Goal: Check status: Check status

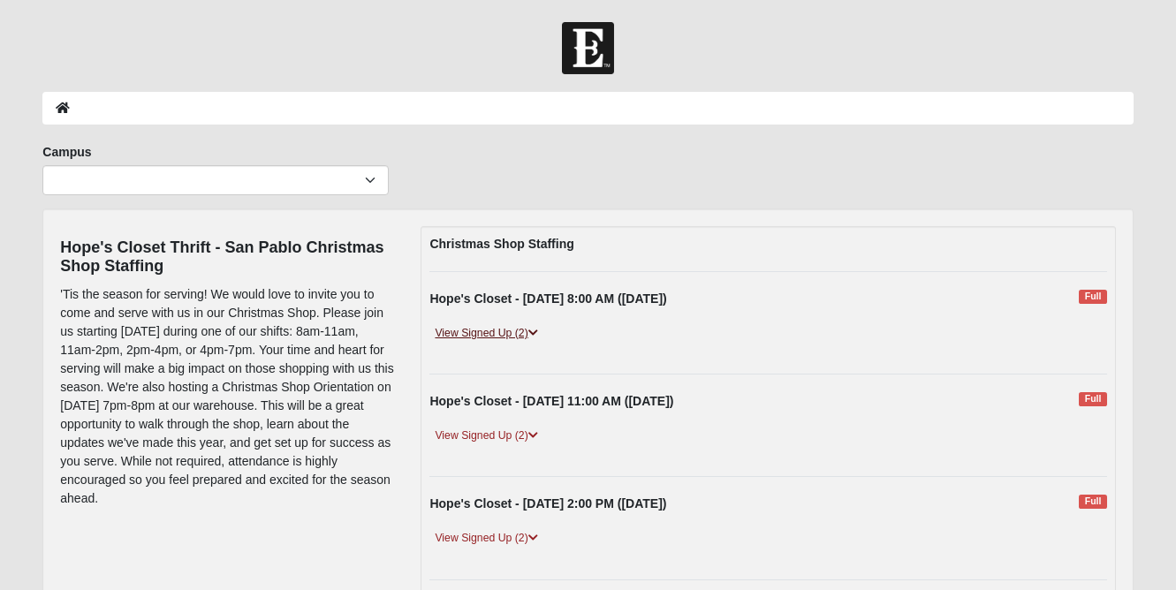
click at [514, 333] on link "View Signed Up (2)" at bounding box center [485, 333] width 113 height 19
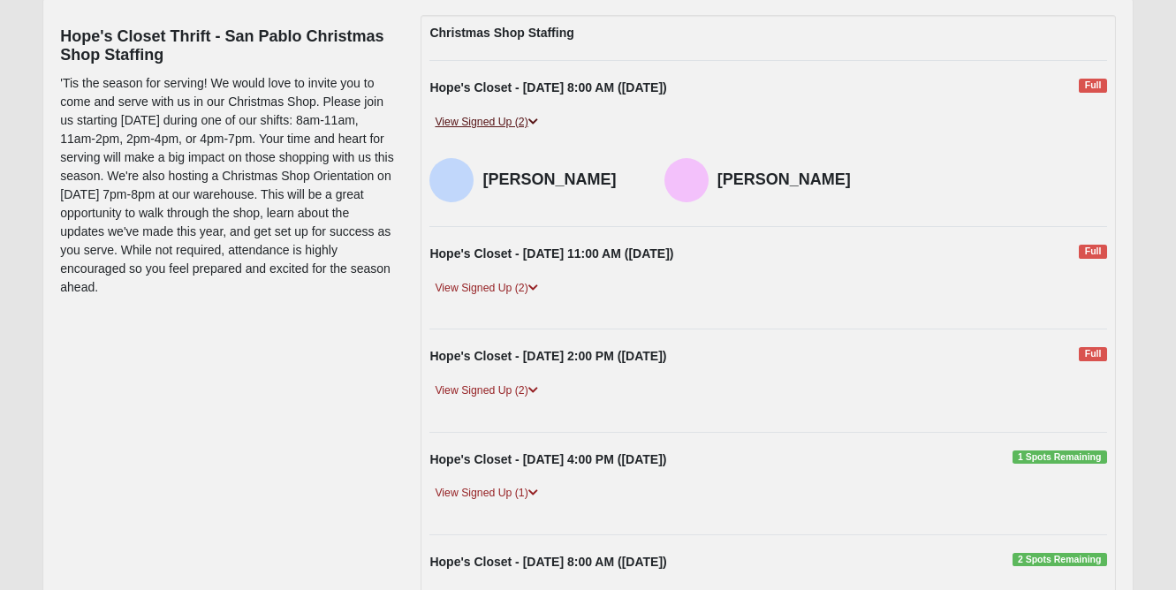
scroll to position [217, 0]
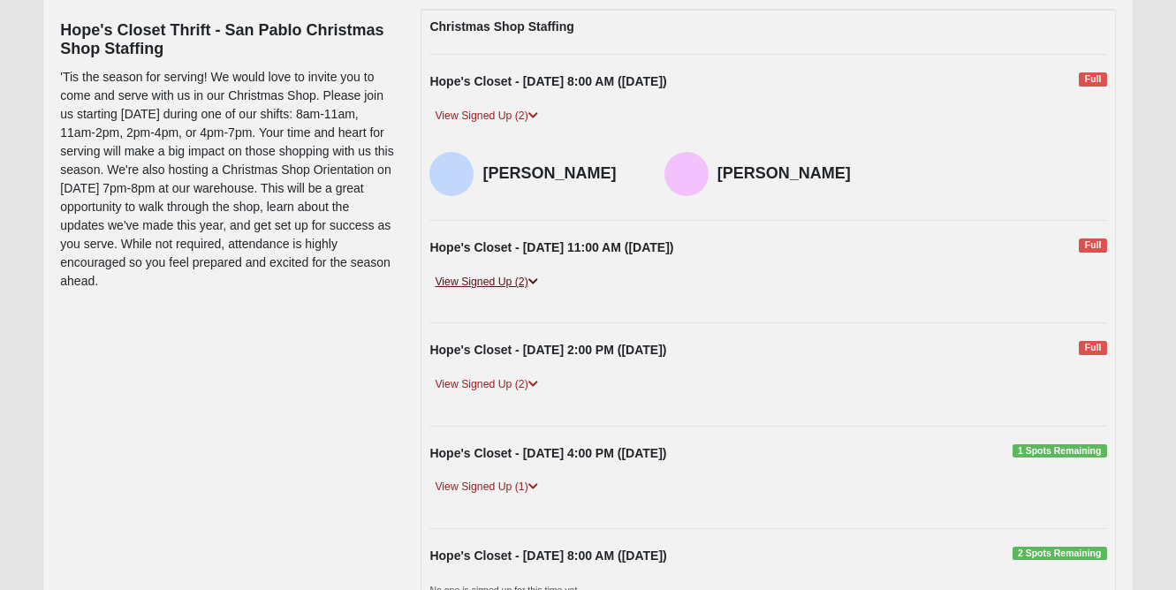
click at [509, 278] on link "View Signed Up (2)" at bounding box center [485, 282] width 113 height 19
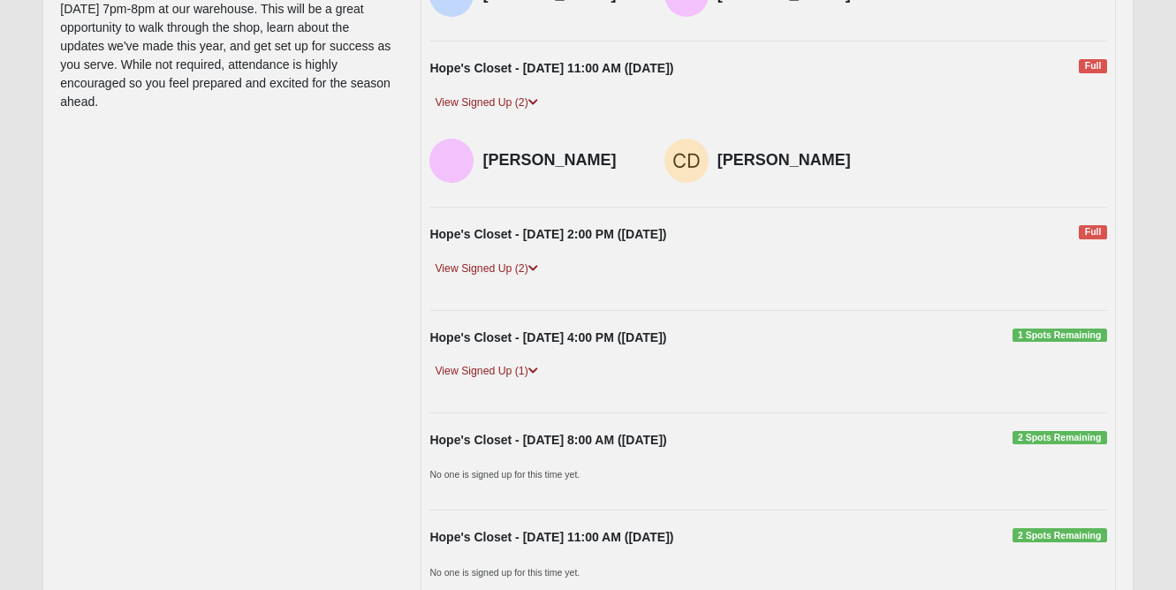
scroll to position [398, 0]
click at [514, 269] on link "View Signed Up (2)" at bounding box center [485, 268] width 113 height 19
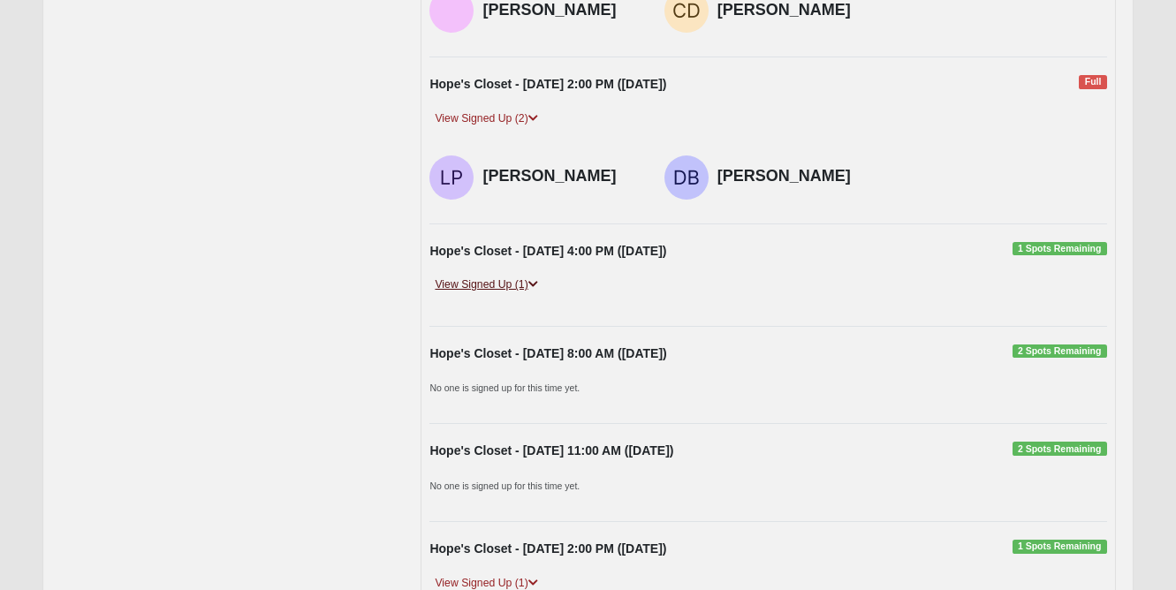
scroll to position [544, 0]
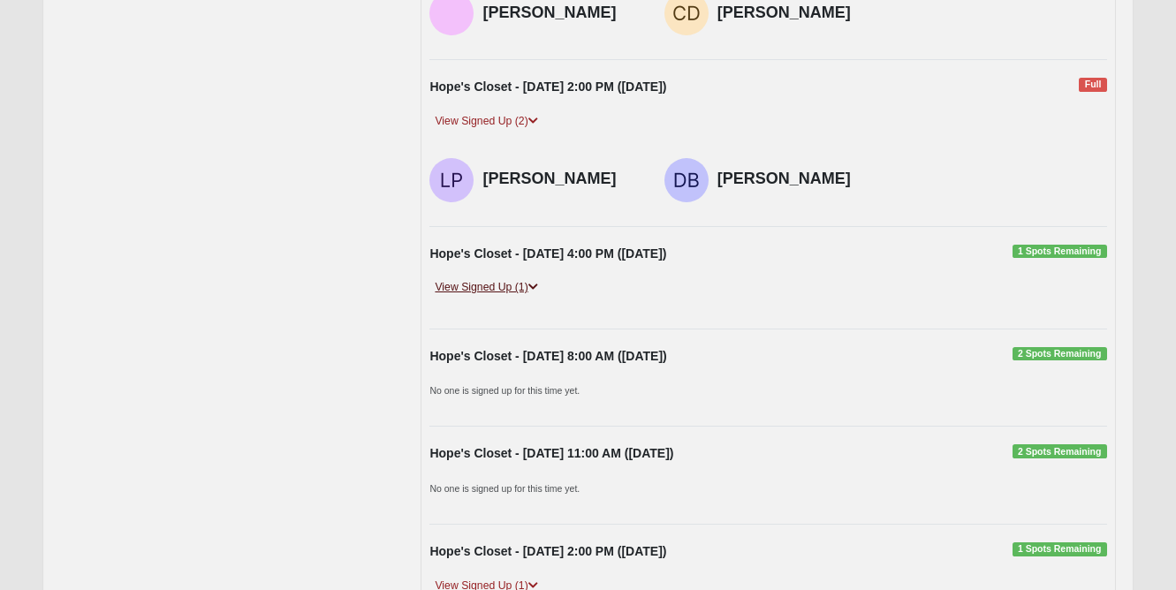
click at [508, 290] on link "View Signed Up (1)" at bounding box center [485, 287] width 113 height 19
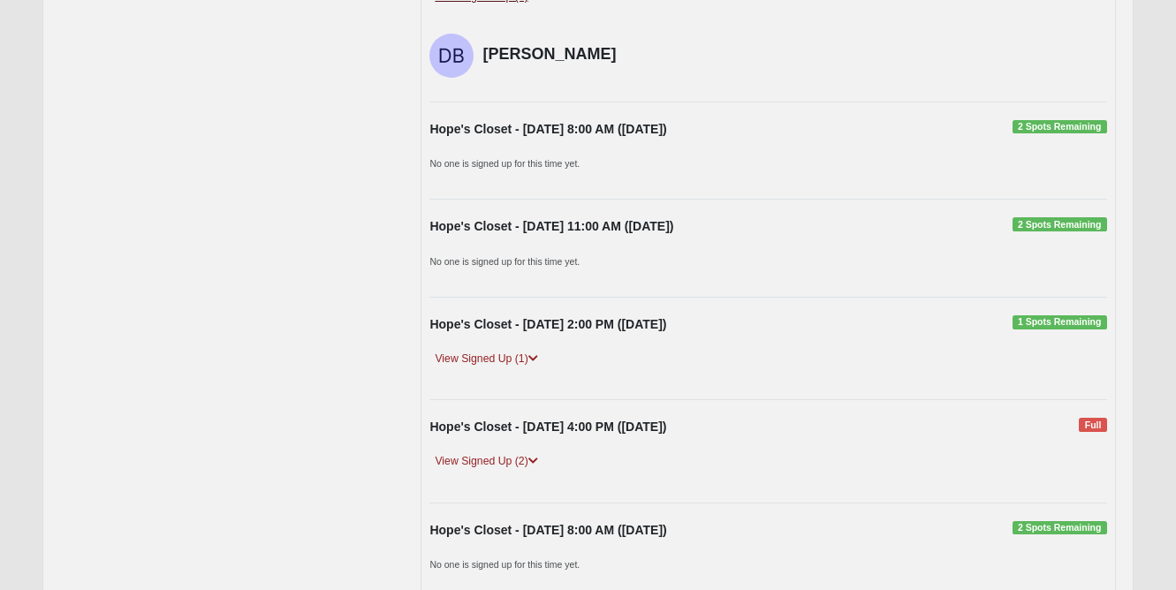
scroll to position [837, 0]
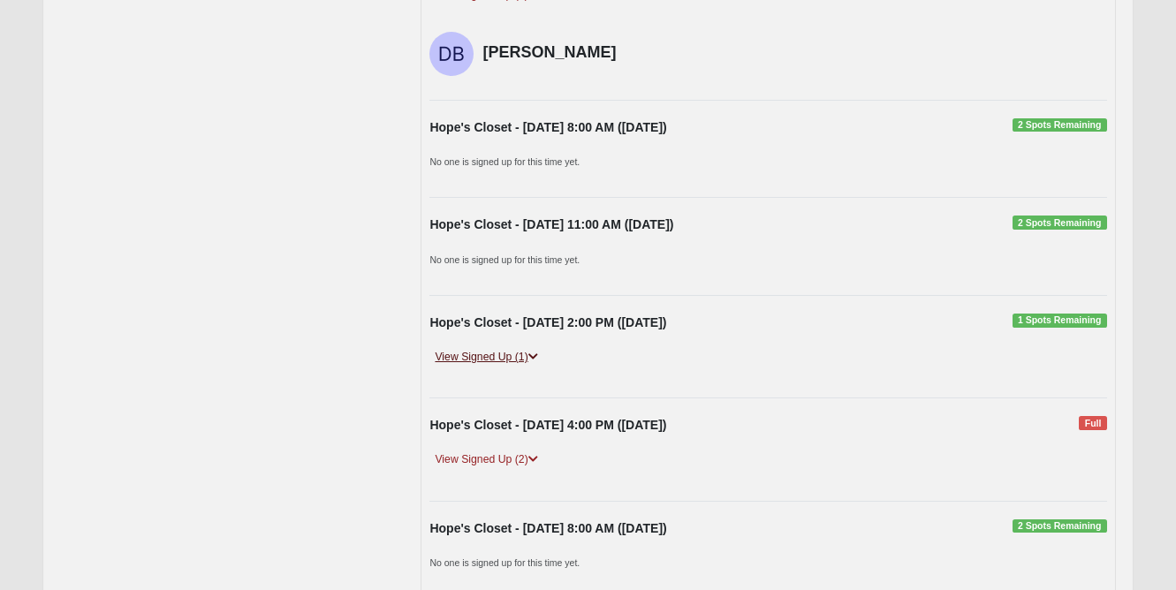
click at [520, 353] on link "View Signed Up (1)" at bounding box center [485, 357] width 113 height 19
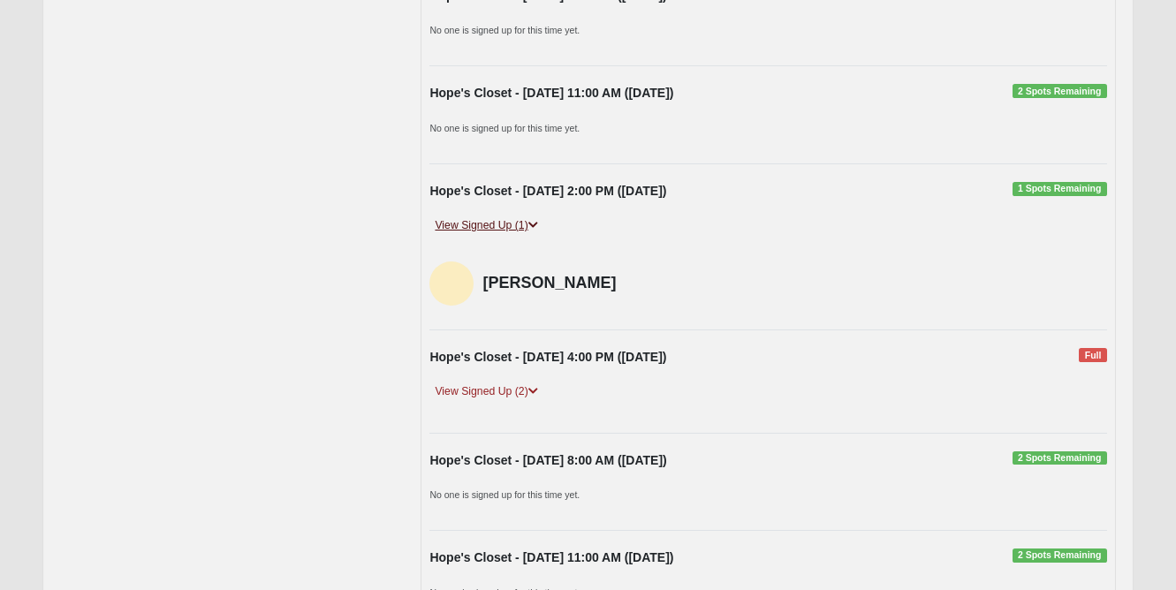
scroll to position [974, 0]
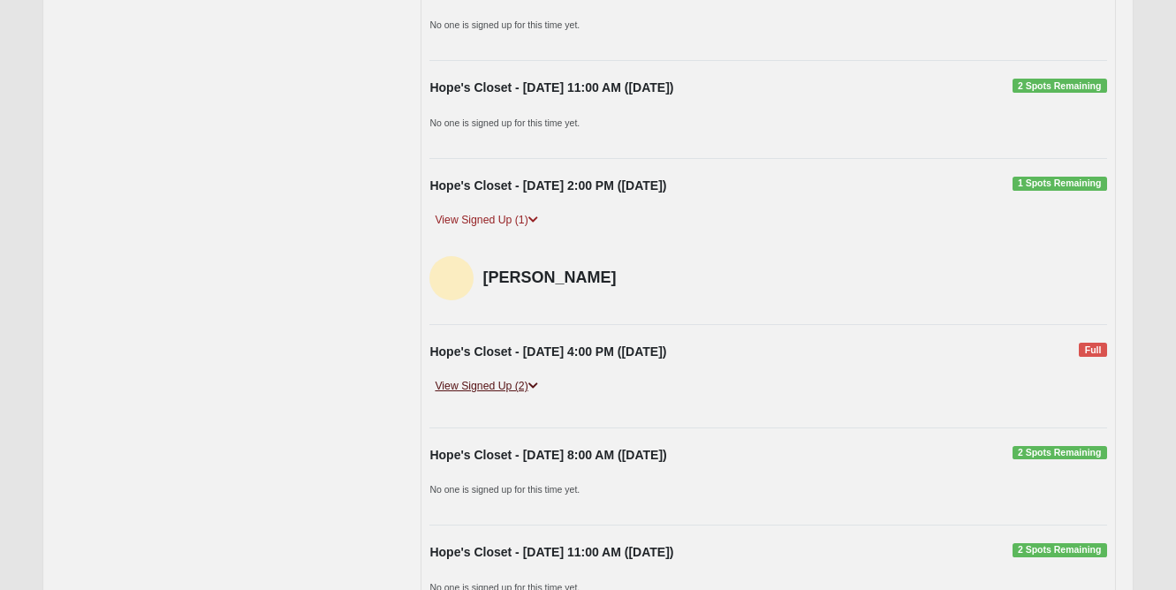
click at [508, 377] on link "View Signed Up (2)" at bounding box center [485, 386] width 113 height 19
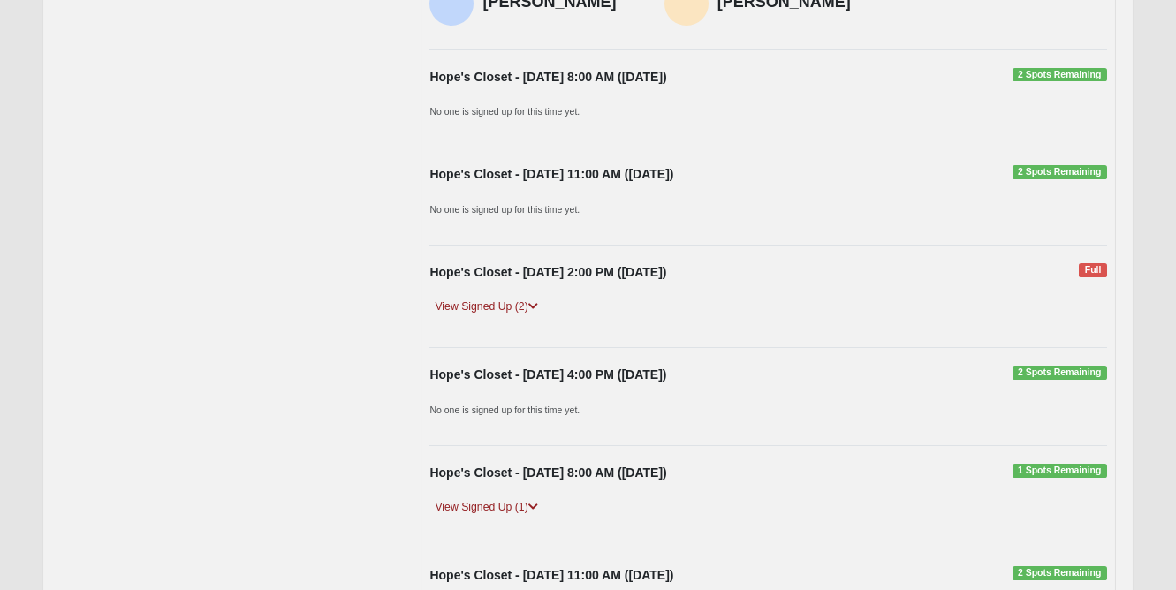
scroll to position [1446, 0]
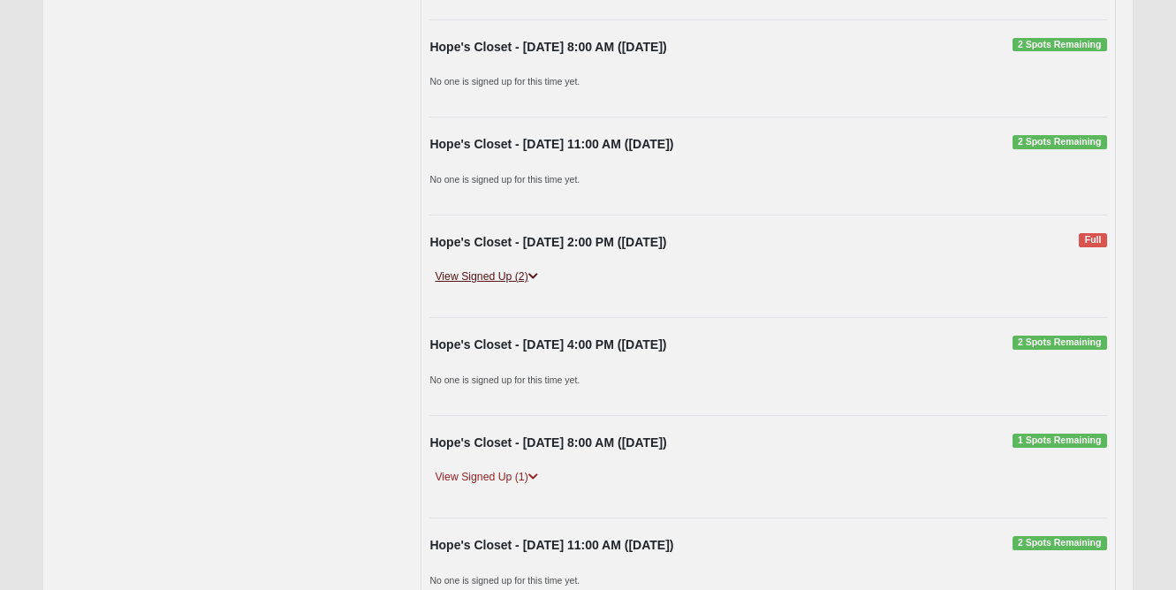
click at [499, 268] on link "View Signed Up (2)" at bounding box center [485, 277] width 113 height 19
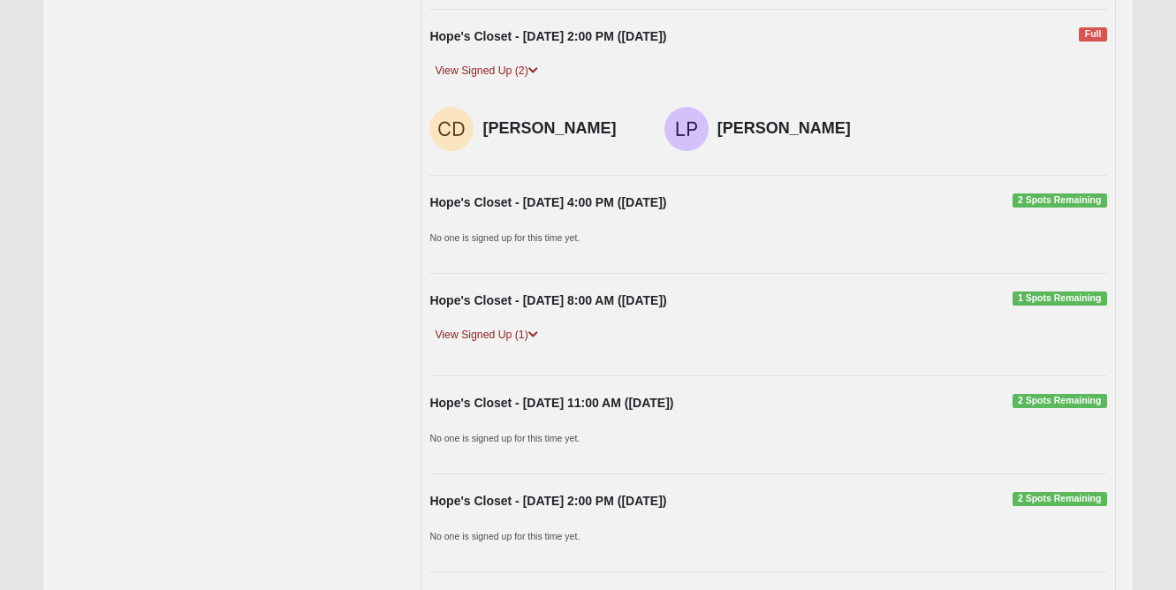
scroll to position [1653, 0]
click at [492, 325] on link "View Signed Up (1)" at bounding box center [485, 334] width 113 height 19
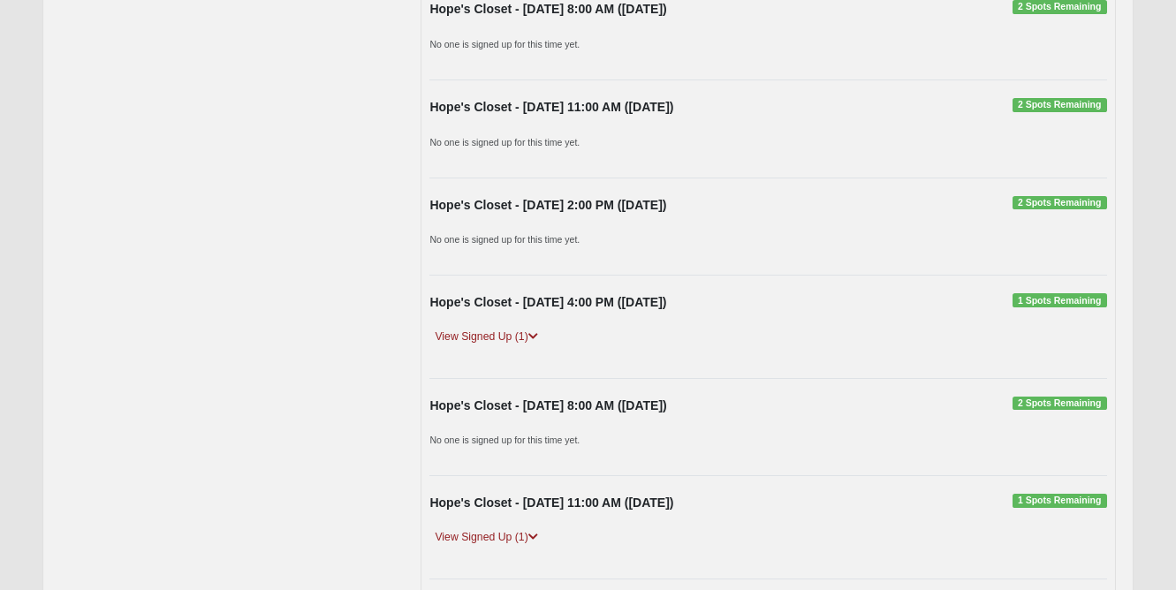
scroll to position [3191, 0]
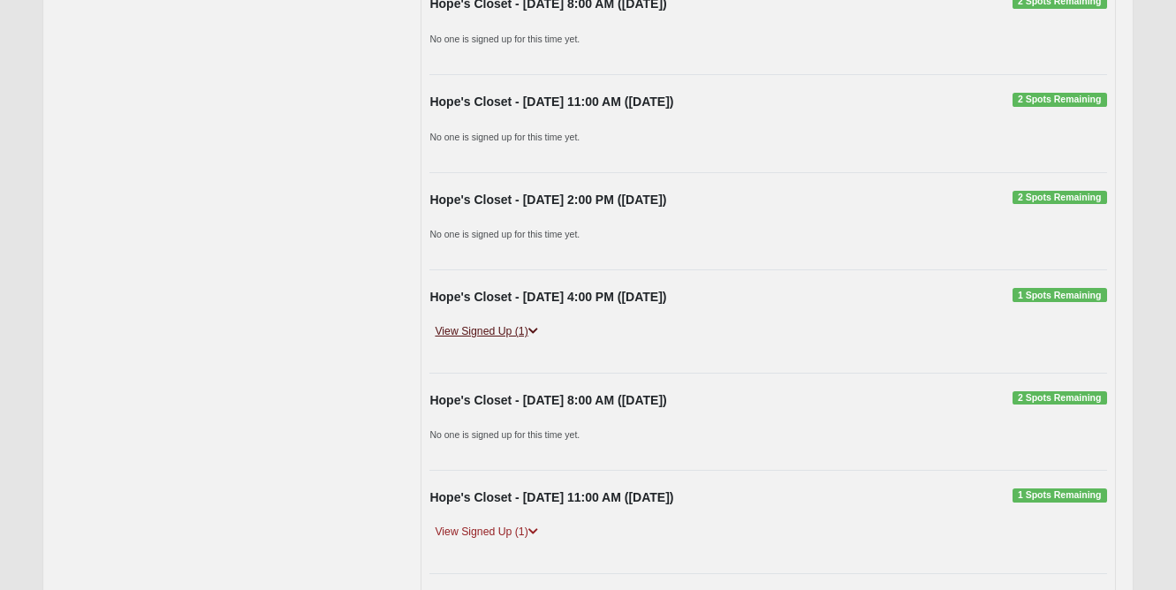
click at [494, 323] on link "View Signed Up (1)" at bounding box center [485, 332] width 113 height 19
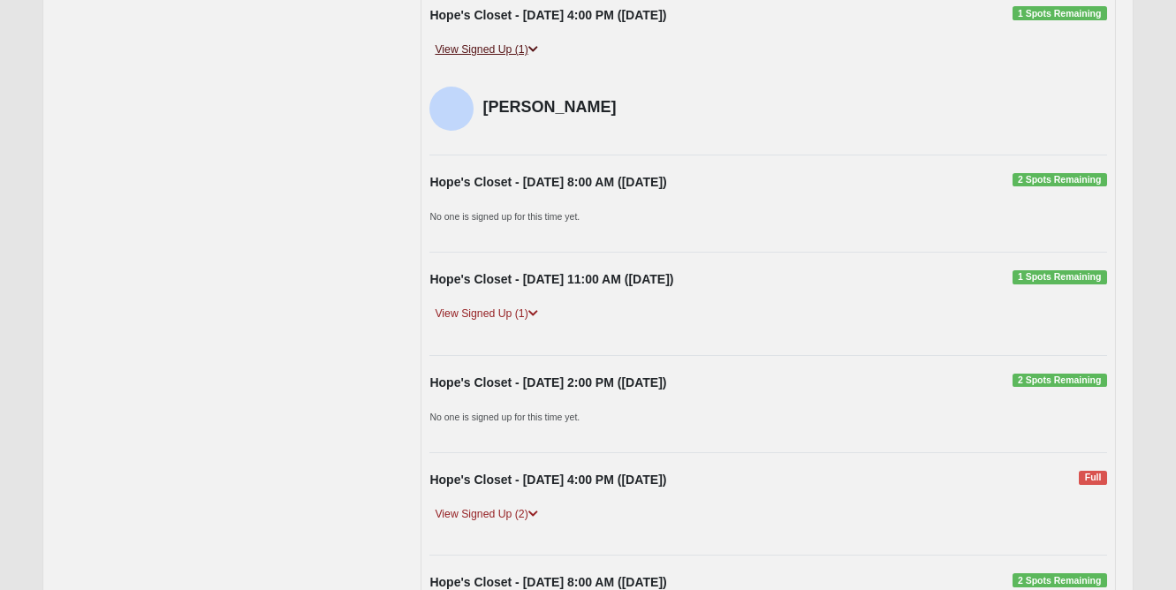
scroll to position [3482, 0]
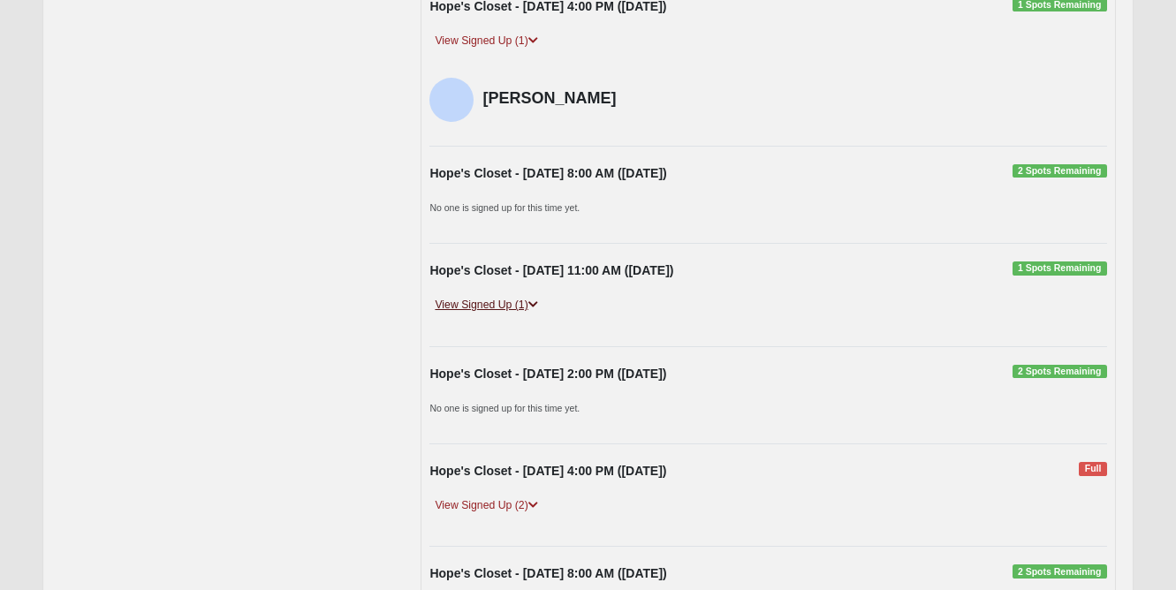
click at [495, 296] on link "View Signed Up (1)" at bounding box center [485, 305] width 113 height 19
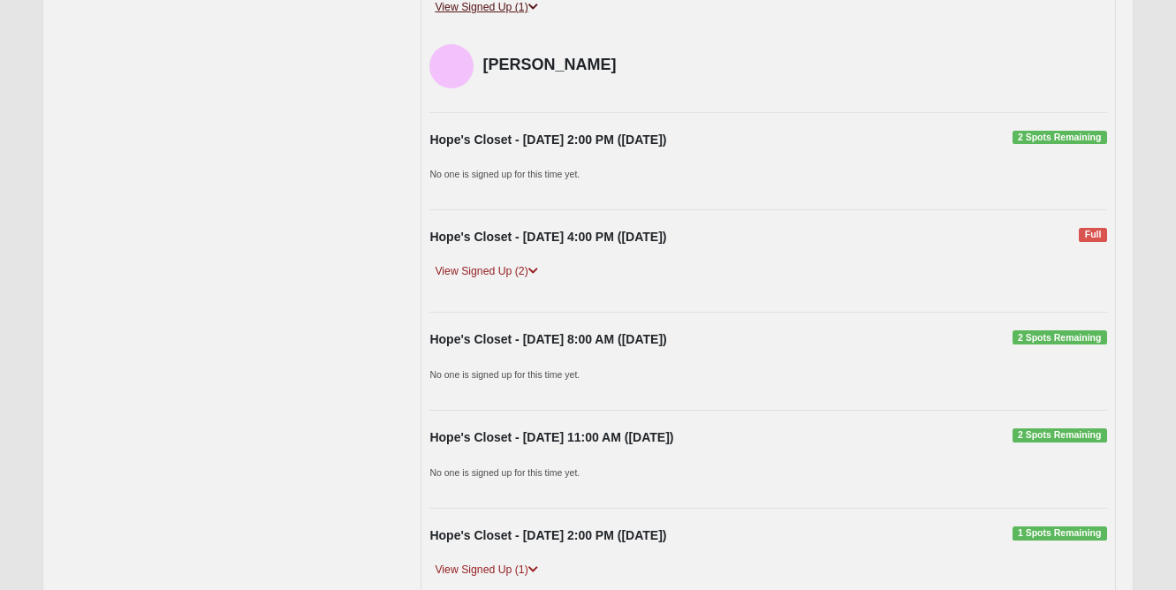
scroll to position [3819, 0]
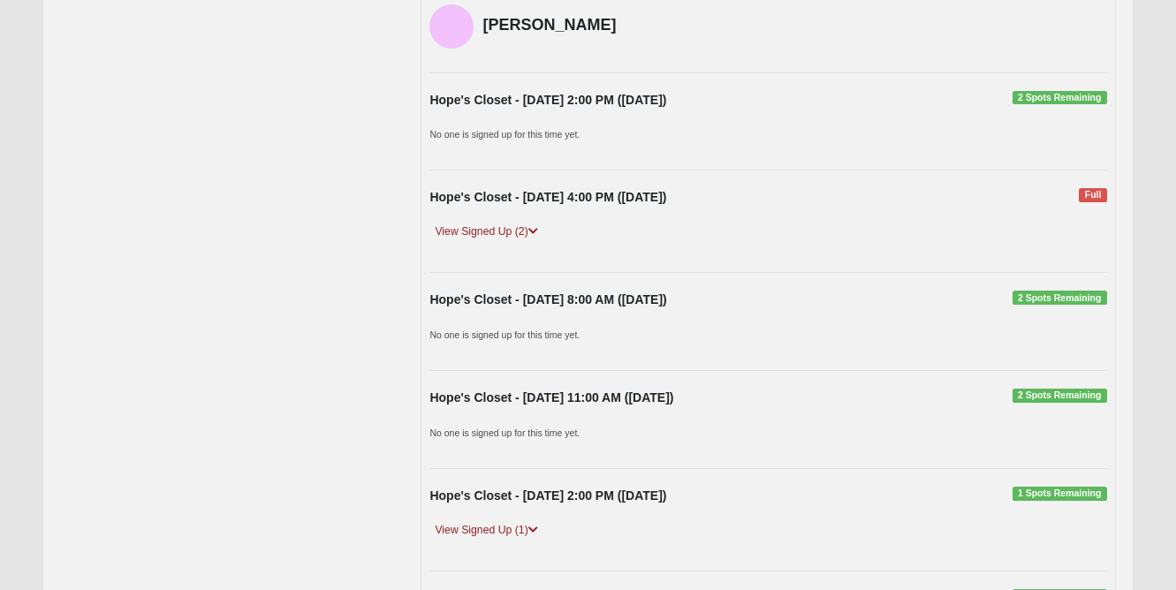
click at [497, 197] on div "Hope's Closet - [DATE] 4:00 PM ([DATE]) Full View Signed Up (2) [PERSON_NAME] […" at bounding box center [767, 221] width 703 height 66
click at [497, 223] on link "View Signed Up (2)" at bounding box center [485, 232] width 113 height 19
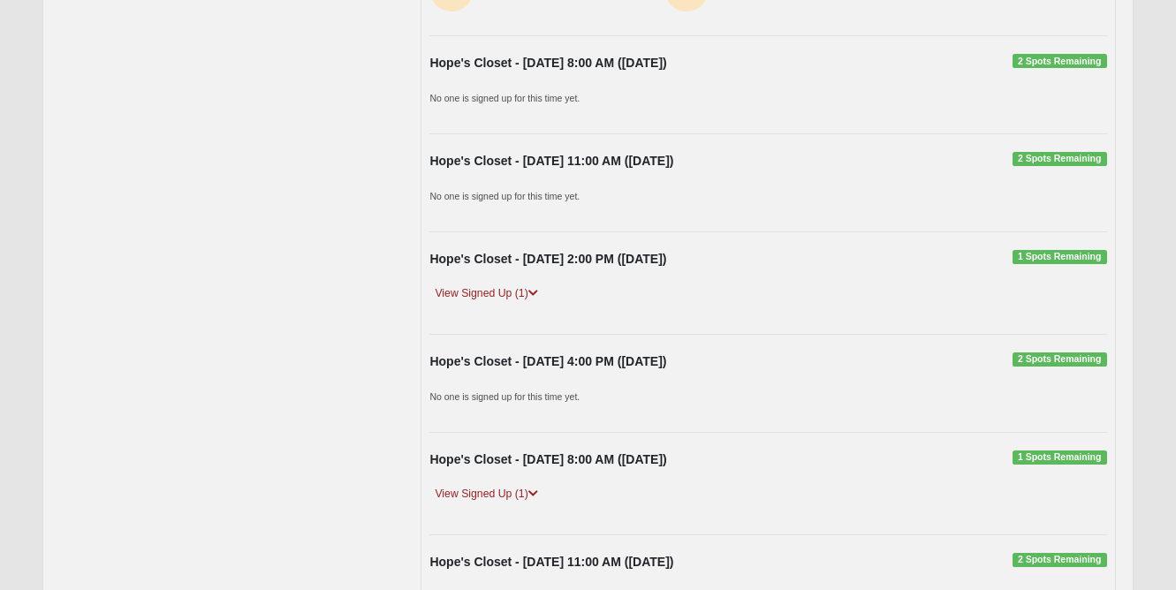
scroll to position [4138, 0]
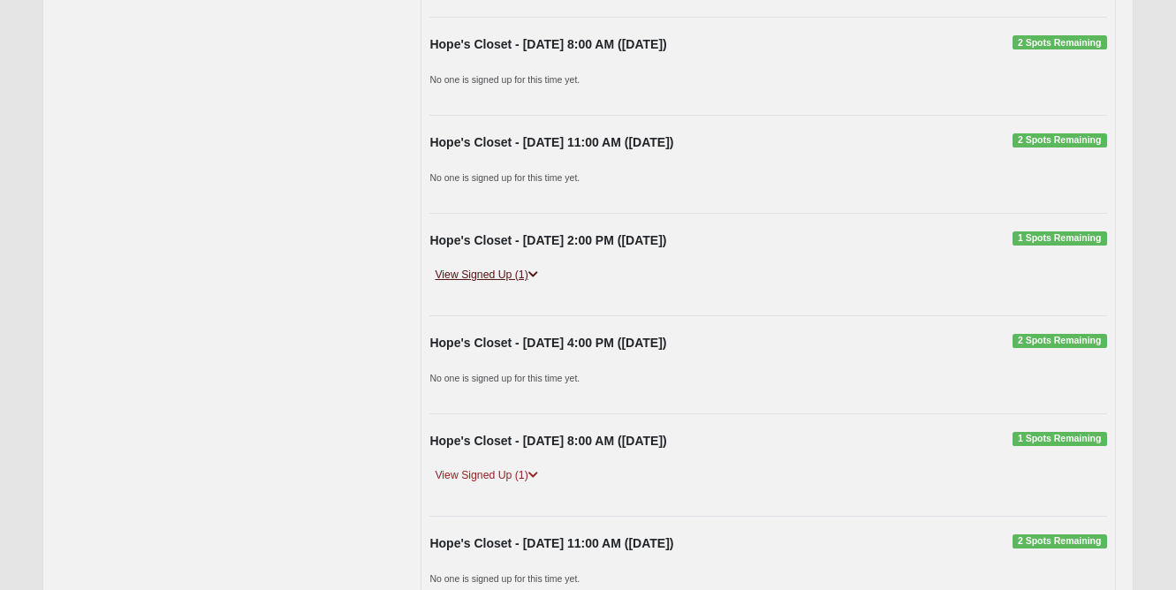
click at [490, 266] on link "View Signed Up (1)" at bounding box center [485, 275] width 113 height 19
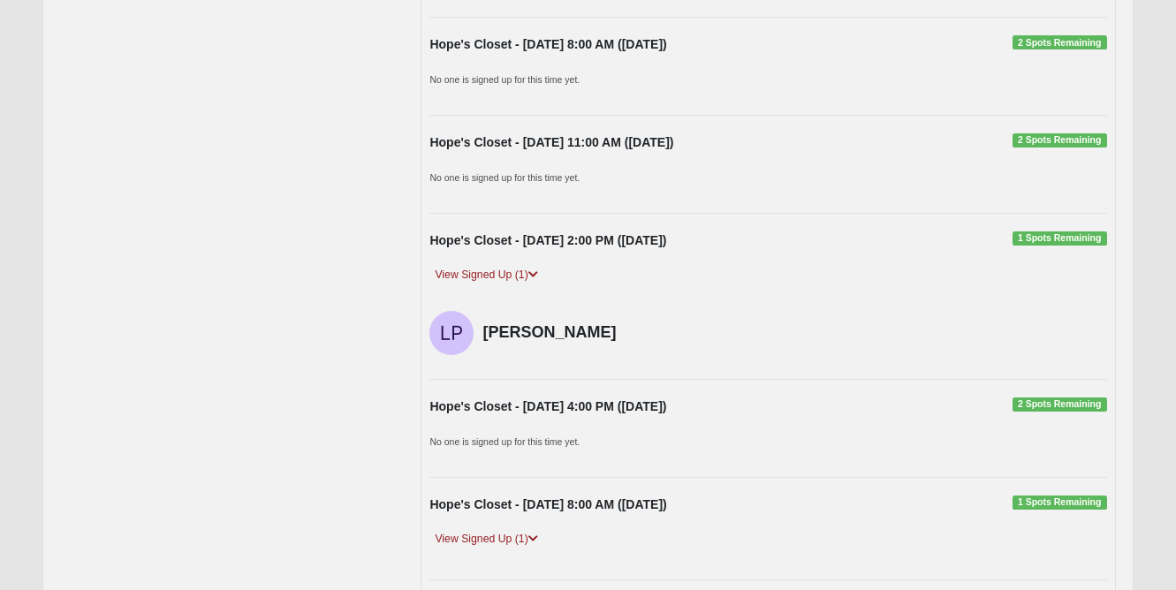
click at [506, 500] on div "Hope's Closet - [DATE] 8:00 AM ([DATE]) 1 Spots Remaining View Signed Up (1) [P…" at bounding box center [767, 529] width 703 height 66
click at [505, 530] on link "View Signed Up (1)" at bounding box center [485, 539] width 113 height 19
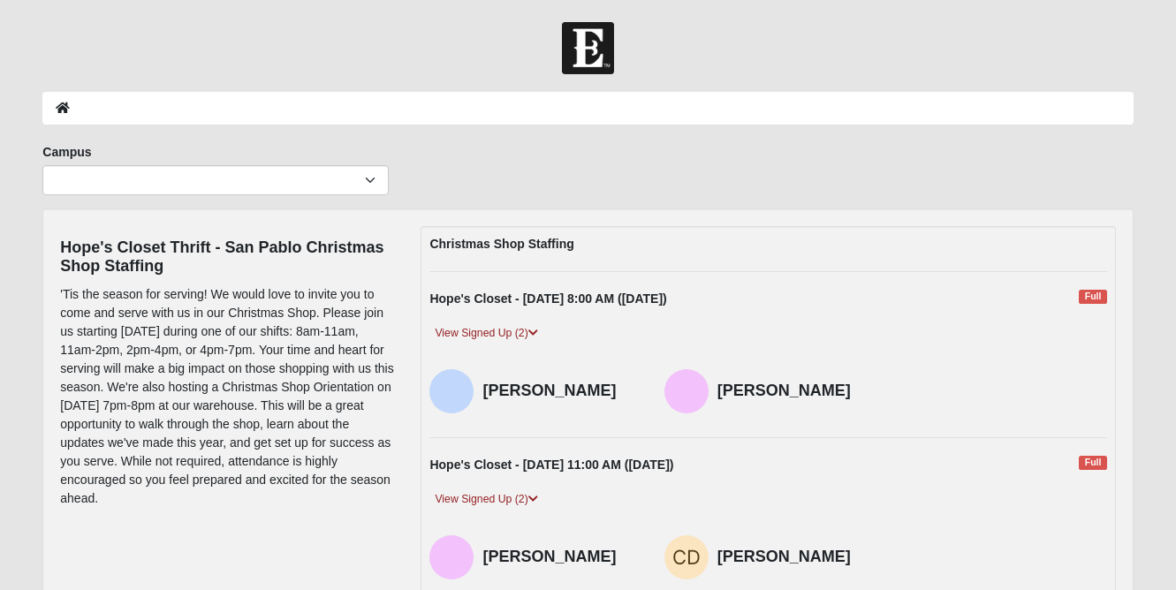
scroll to position [0, 0]
